Goal: Find specific page/section: Find specific page/section

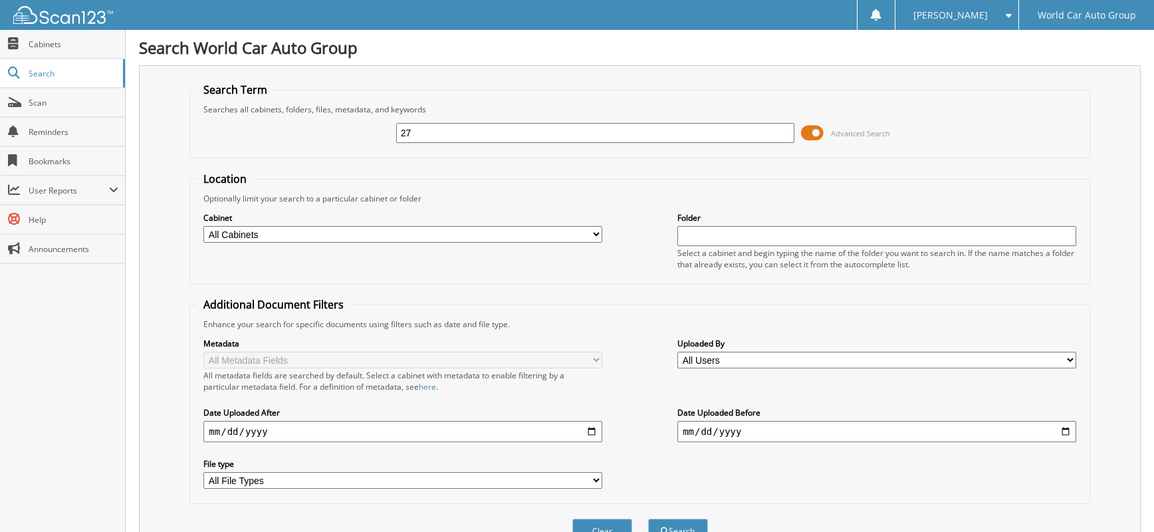
type input "2"
type input "7"
type input "274238"
click at [648, 519] on button "Search" at bounding box center [678, 531] width 60 height 25
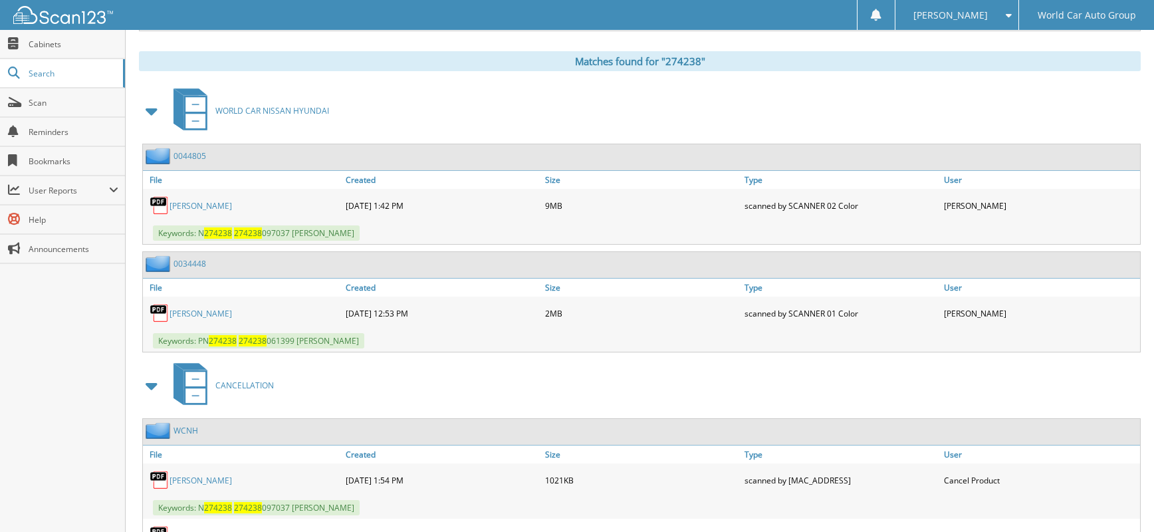
scroll to position [615, 0]
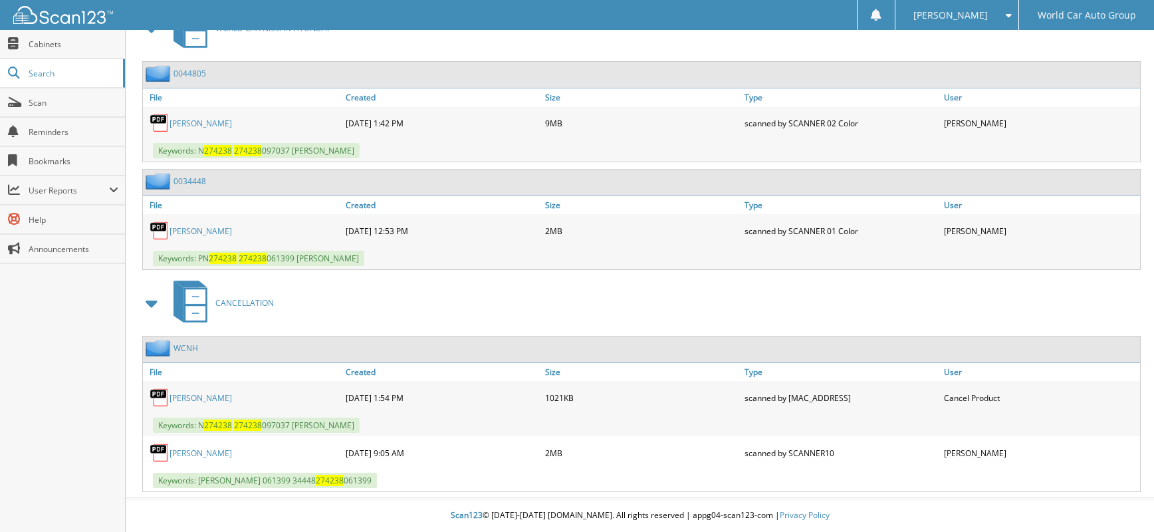
click at [195, 397] on link "SADOC RIVERA JR." at bounding box center [201, 397] width 63 height 11
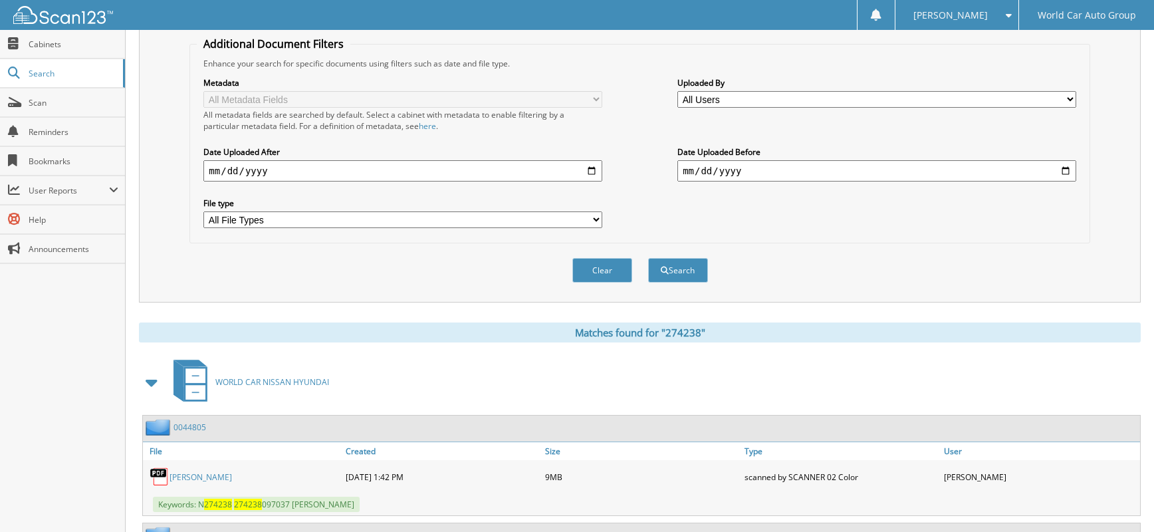
scroll to position [0, 0]
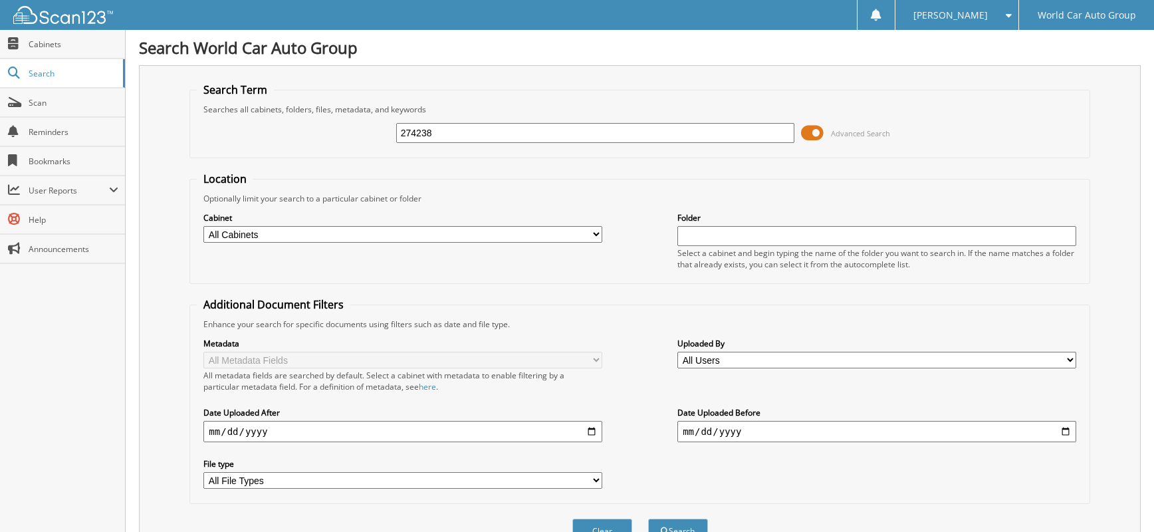
drag, startPoint x: 471, startPoint y: 143, endPoint x: 471, endPoint y: 133, distance: 10.0
click at [471, 138] on div "274238 Advanced Search" at bounding box center [640, 133] width 886 height 36
click at [470, 132] on input "274238" at bounding box center [595, 133] width 399 height 20
type input "063557"
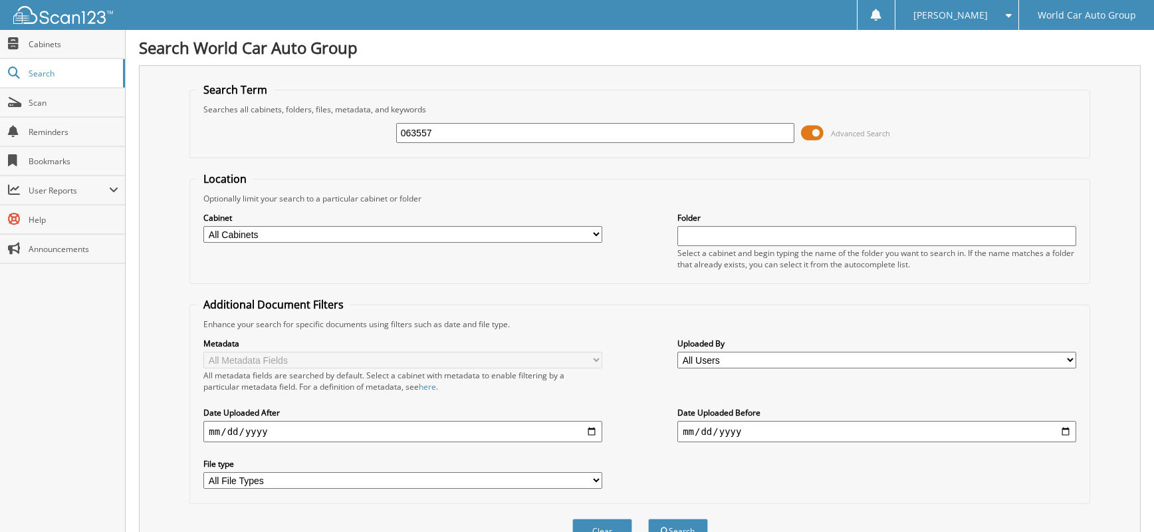
click at [648, 519] on button "Search" at bounding box center [678, 531] width 60 height 25
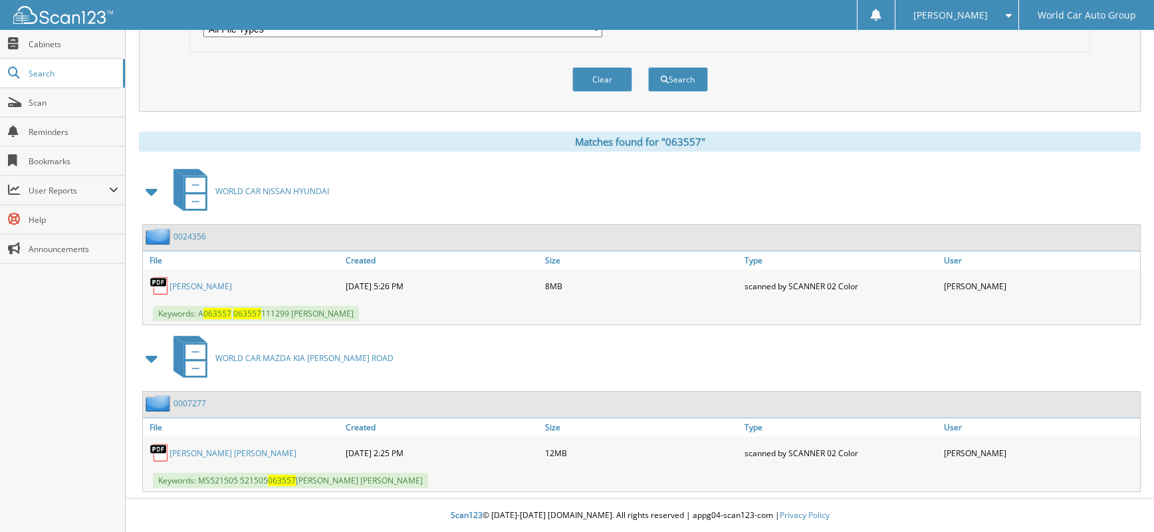
scroll to position [9, 0]
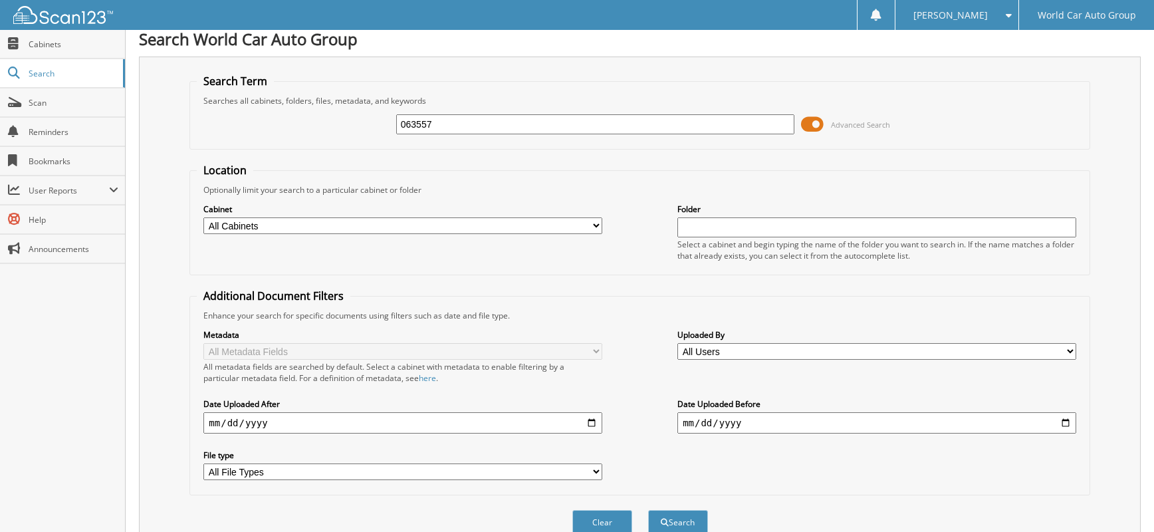
click at [504, 128] on input "063557" at bounding box center [595, 124] width 399 height 20
click at [501, 128] on input "063557" at bounding box center [595, 124] width 399 height 20
type input "124095"
click at [648, 510] on button "Search" at bounding box center [678, 522] width 60 height 25
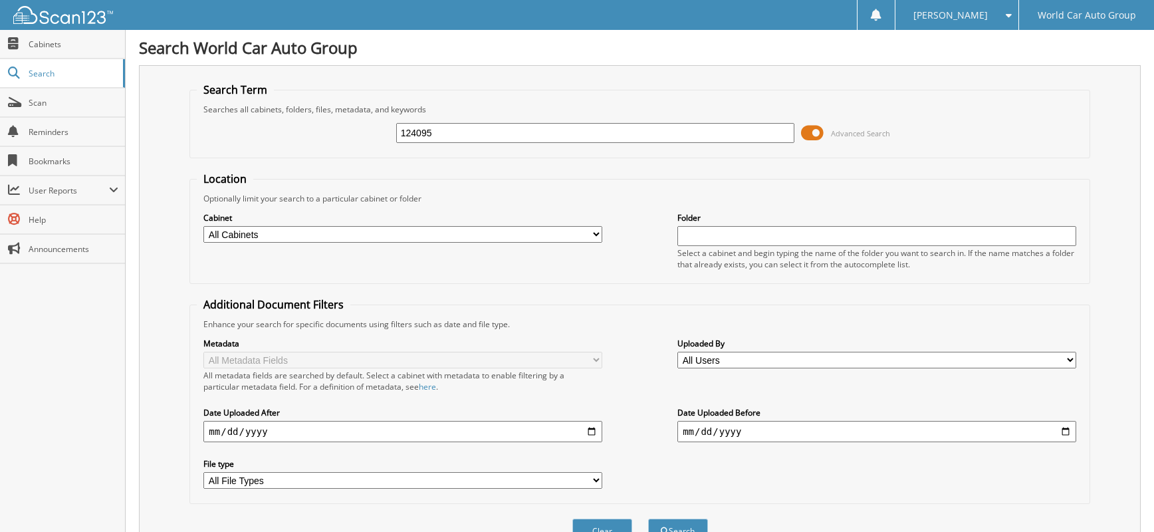
click at [512, 135] on input "124095" at bounding box center [595, 133] width 399 height 20
type input "192374"
click at [648, 519] on button "Search" at bounding box center [678, 531] width 60 height 25
drag, startPoint x: 456, startPoint y: 134, endPoint x: 293, endPoint y: 138, distance: 163.6
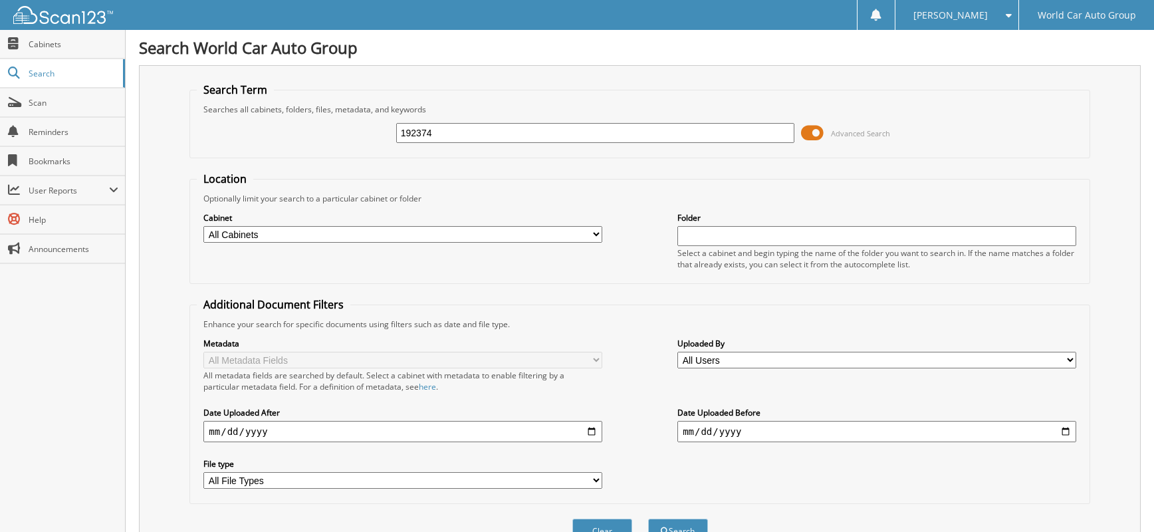
click at [293, 138] on div "192374 Advanced Search" at bounding box center [640, 133] width 886 height 36
type input "426089"
click at [648, 519] on button "Search" at bounding box center [678, 531] width 60 height 25
click at [451, 129] on input "426089" at bounding box center [595, 133] width 399 height 20
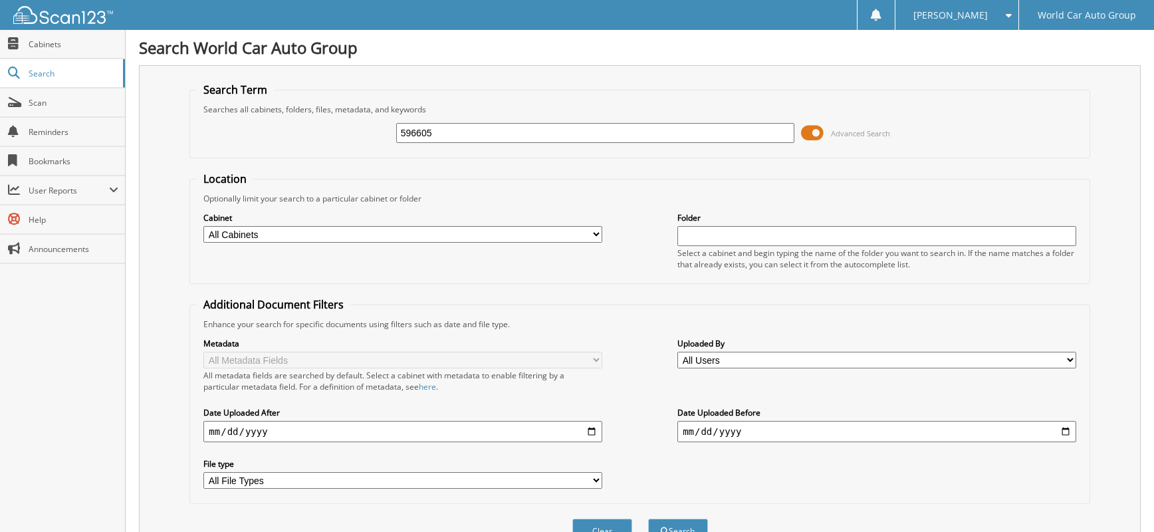
type input "596605"
click at [648, 519] on button "Search" at bounding box center [678, 531] width 60 height 25
drag, startPoint x: 463, startPoint y: 142, endPoint x: 458, endPoint y: 136, distance: 8.1
click at [457, 140] on div "596605" at bounding box center [595, 133] width 399 height 23
click at [458, 136] on input "596605" at bounding box center [595, 133] width 399 height 20
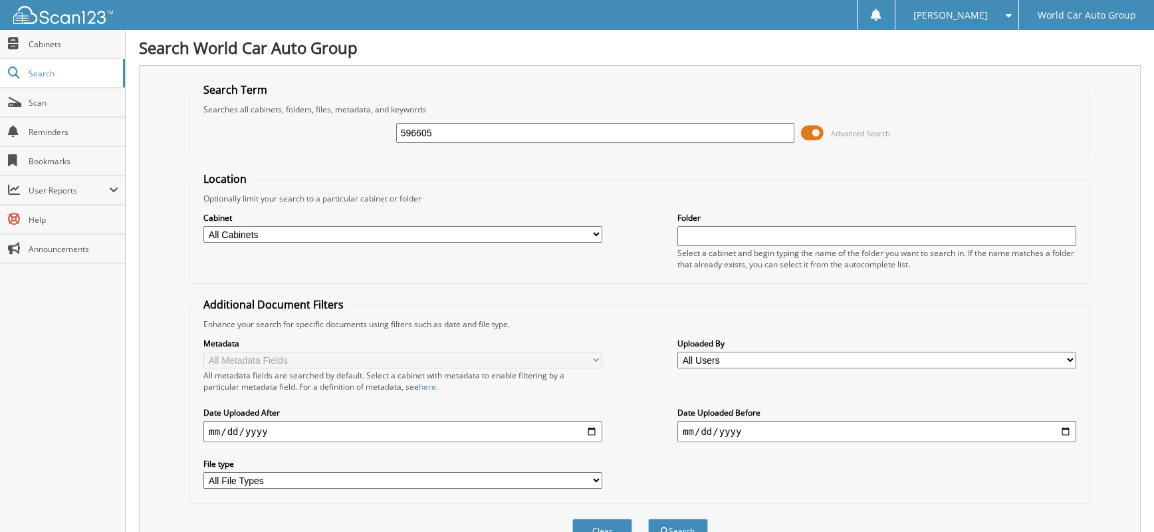
click at [458, 136] on input "596605" at bounding box center [595, 133] width 399 height 20
type input "639588"
click at [648, 519] on button "Search" at bounding box center [678, 531] width 60 height 25
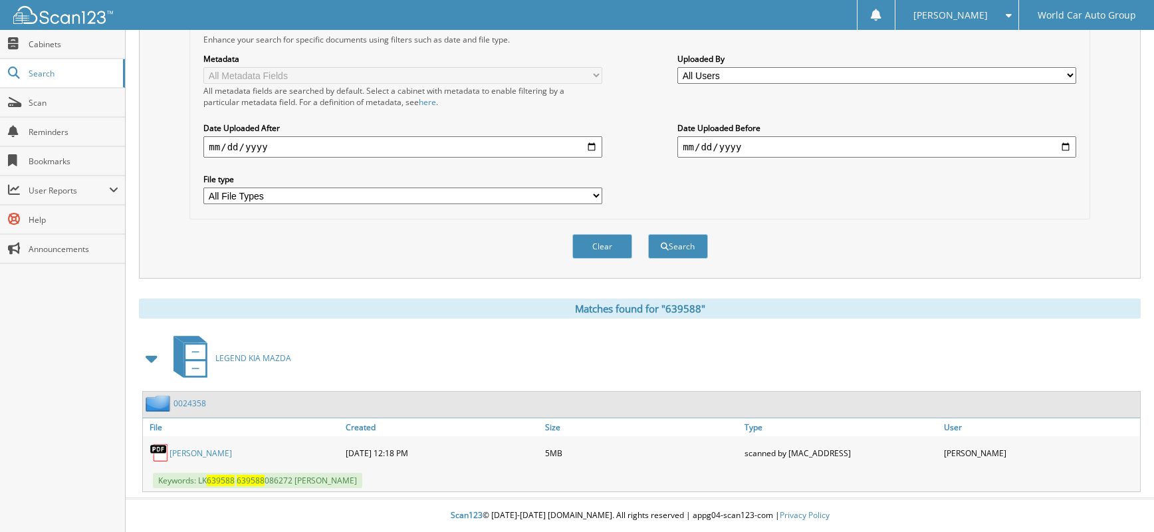
click at [232, 455] on link "[PERSON_NAME]" at bounding box center [201, 452] width 63 height 11
